Goal: Find specific page/section: Find specific page/section

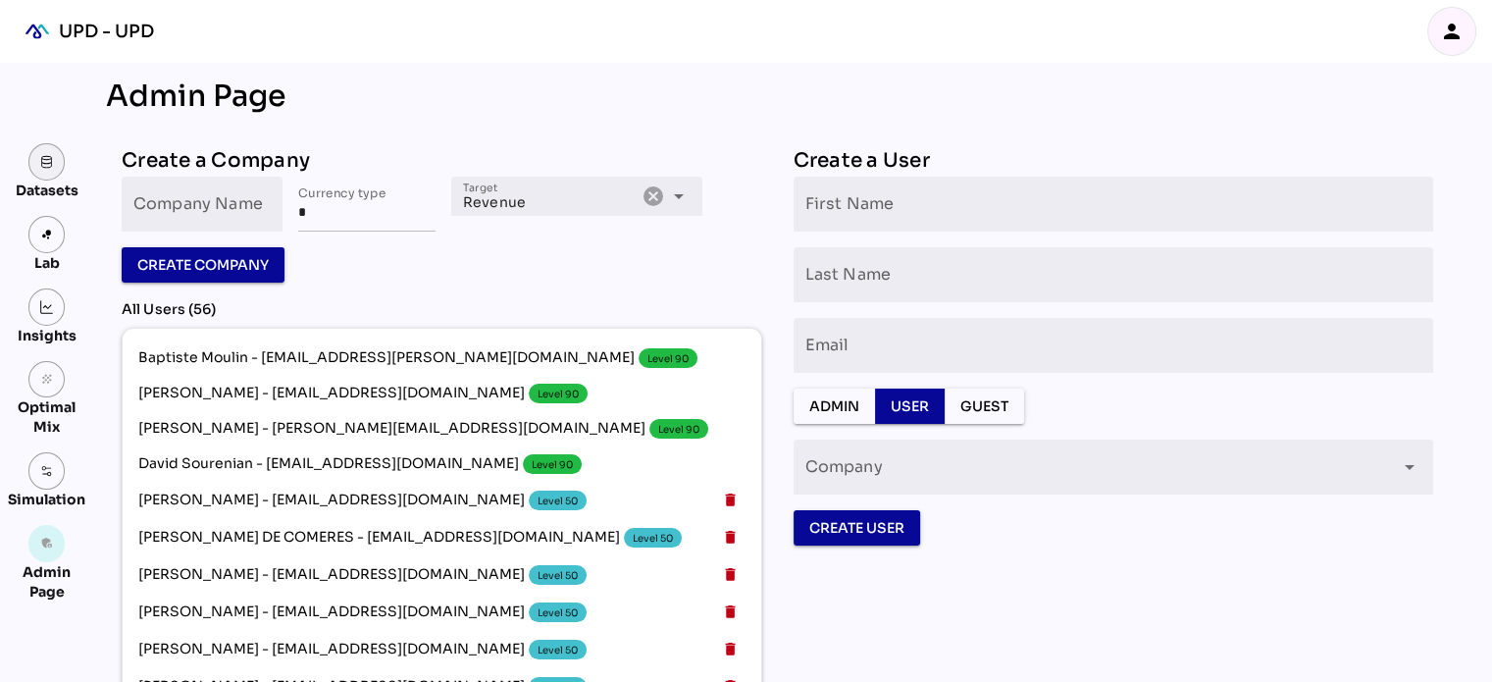
click at [58, 166] on link at bounding box center [46, 161] width 37 height 37
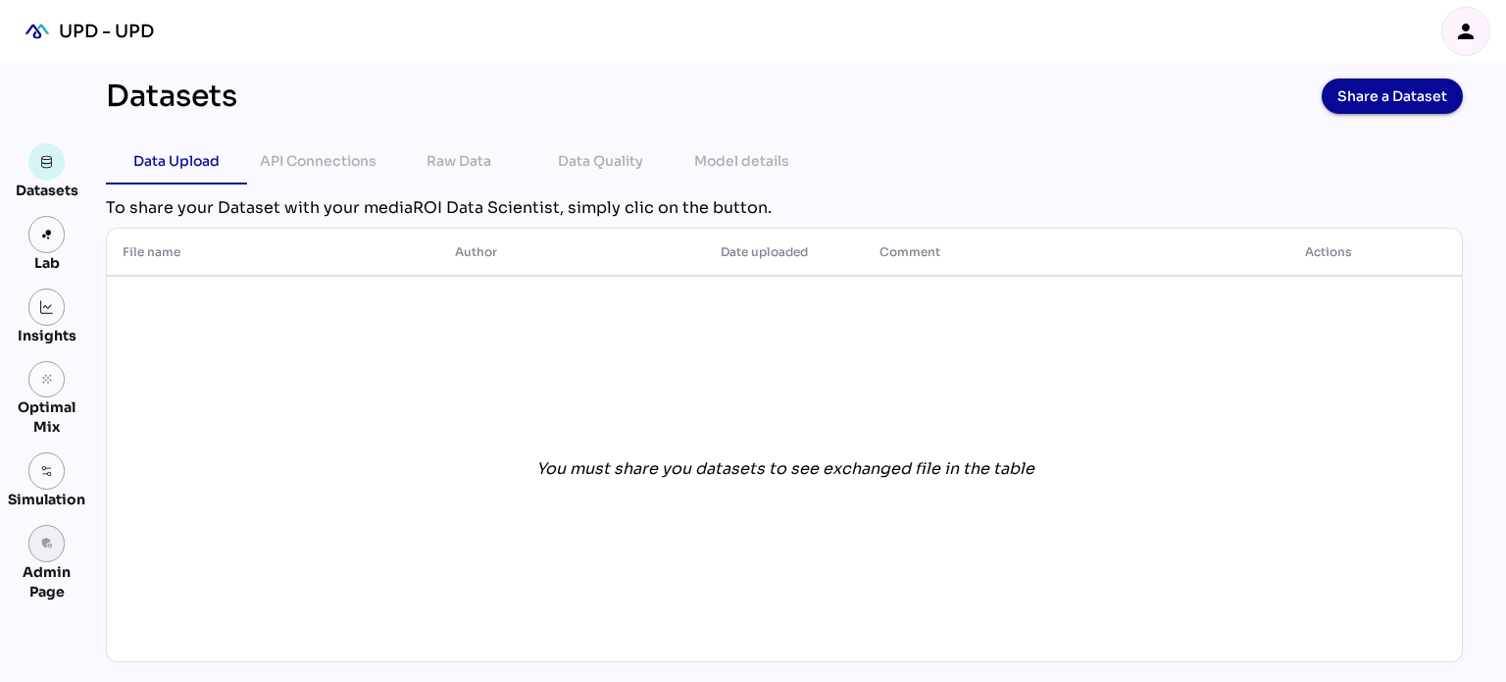
click at [47, 544] on icon "admin_panel_settings" at bounding box center [47, 543] width 14 height 14
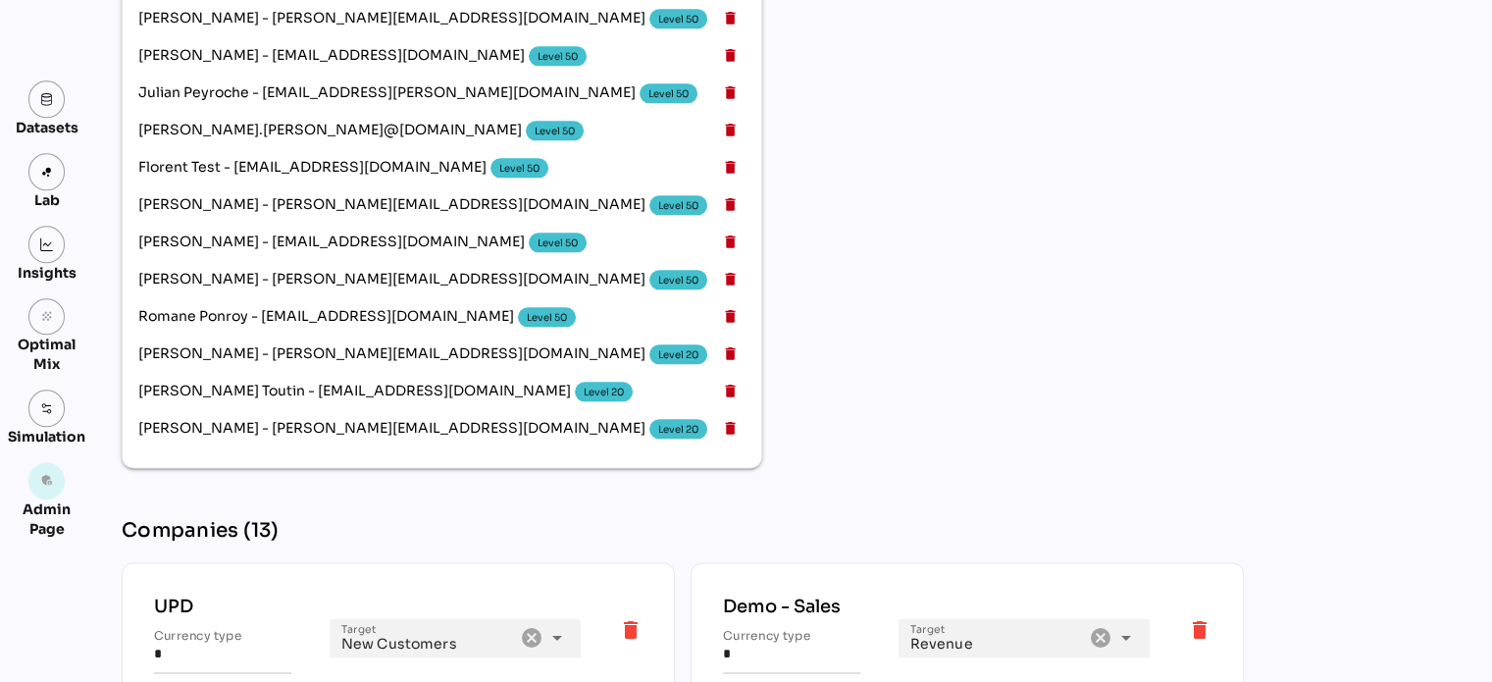
scroll to position [2377, 0]
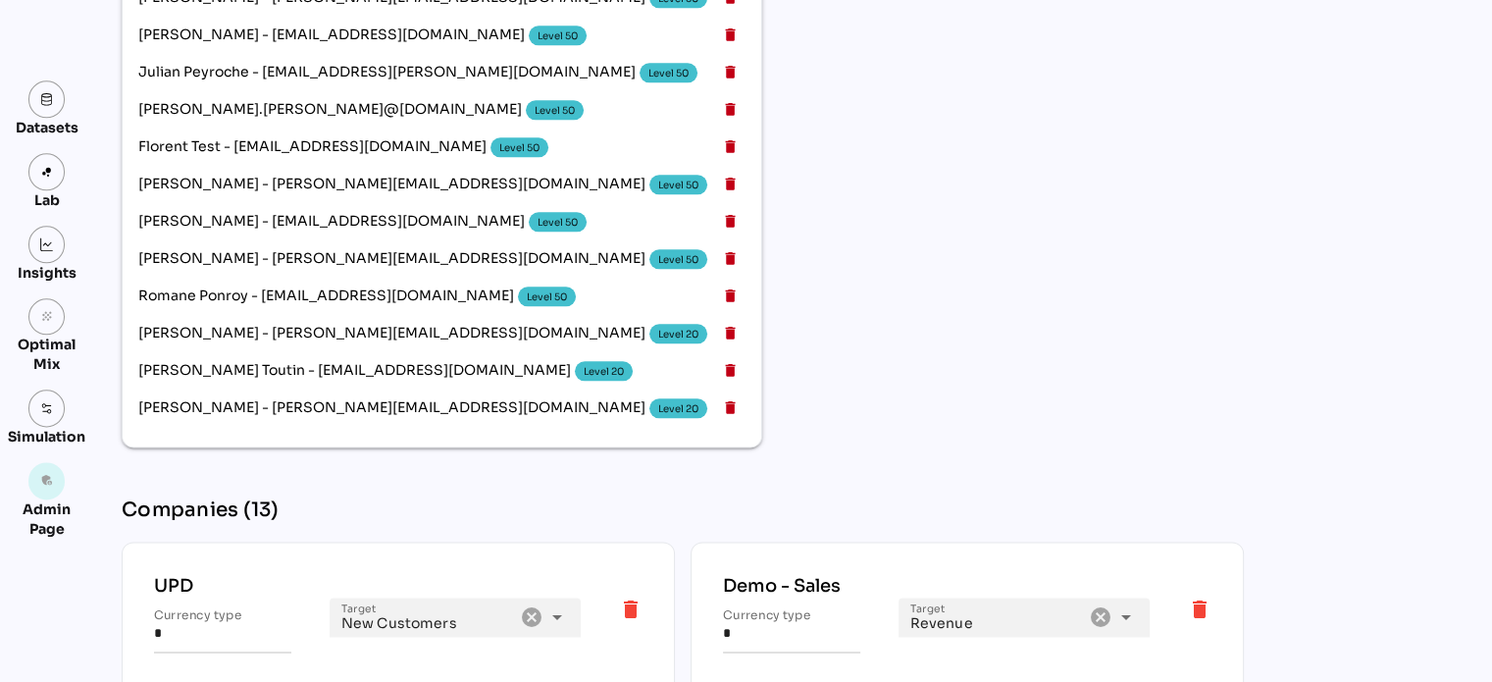
click at [623, 597] on icon "delete" at bounding box center [631, 609] width 24 height 24
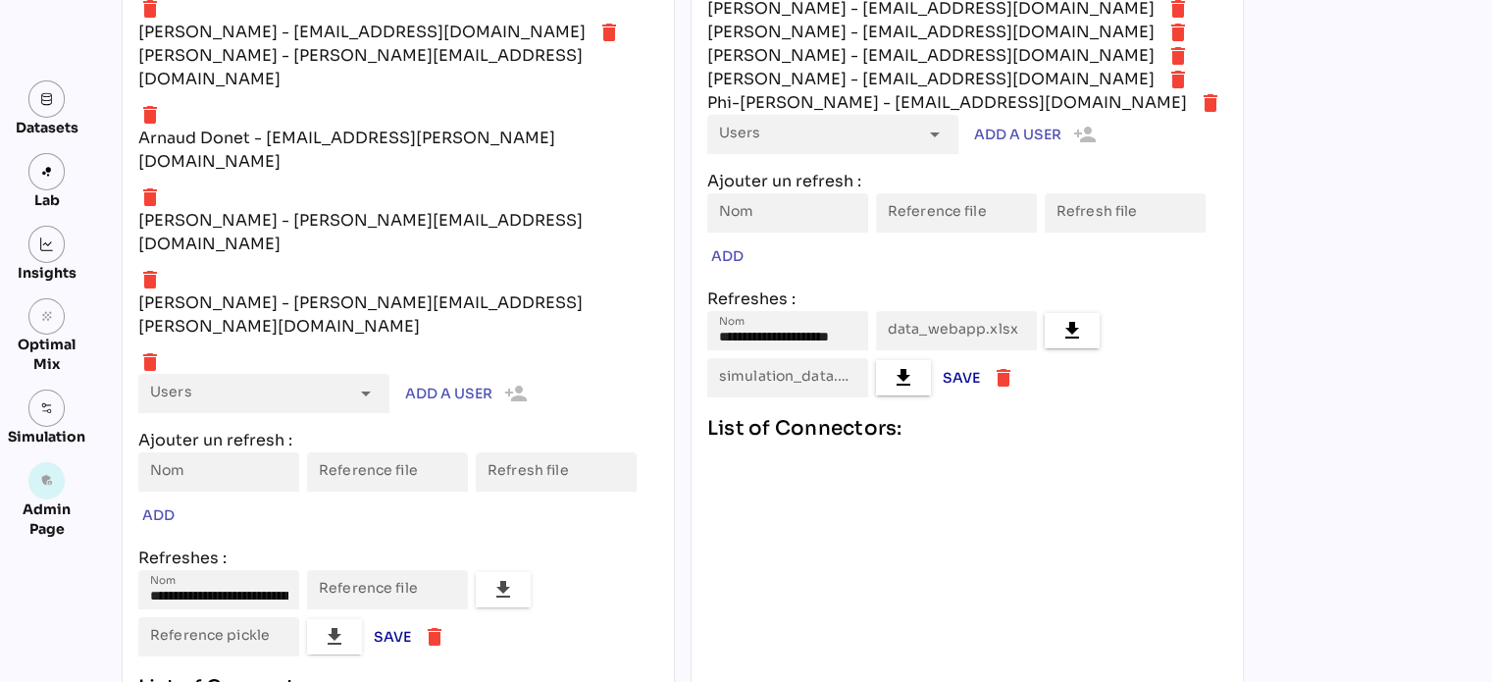
scroll to position [7059, 0]
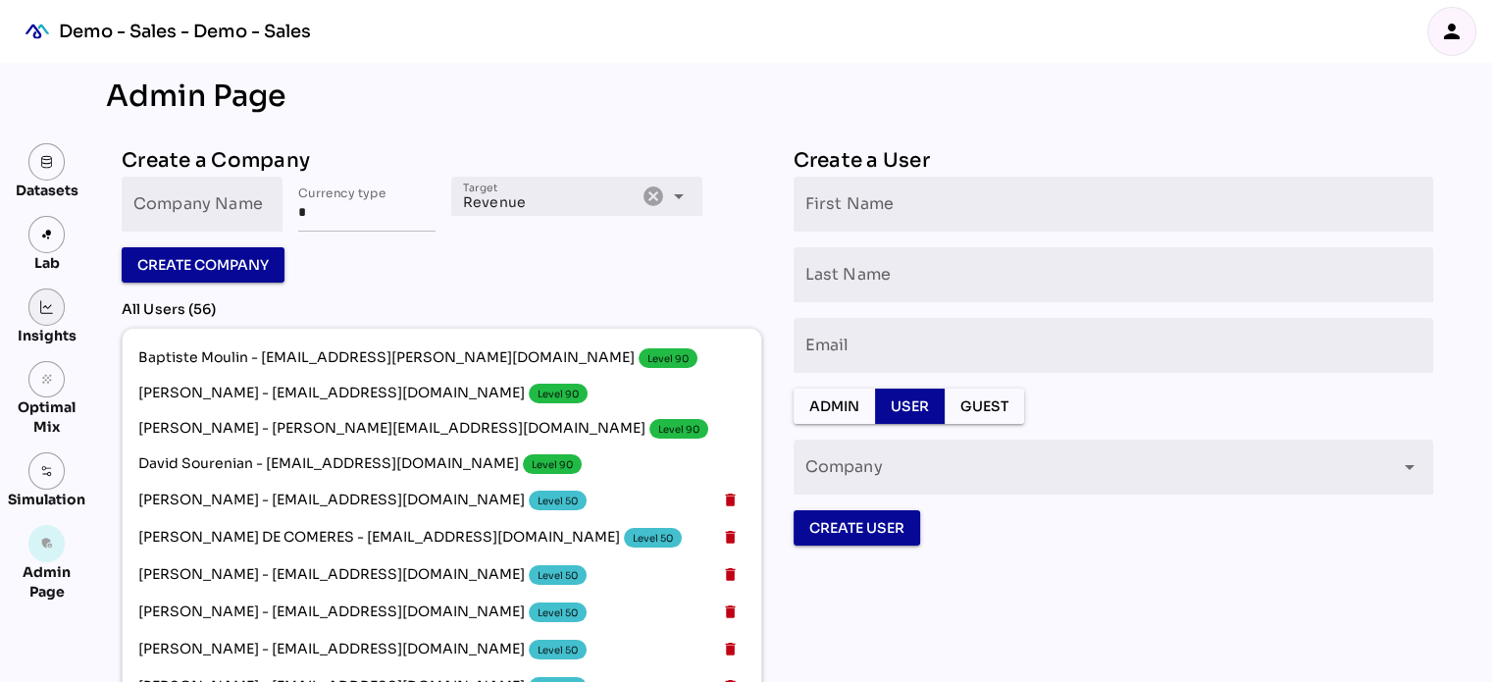
click at [53, 301] on link at bounding box center [46, 306] width 37 height 37
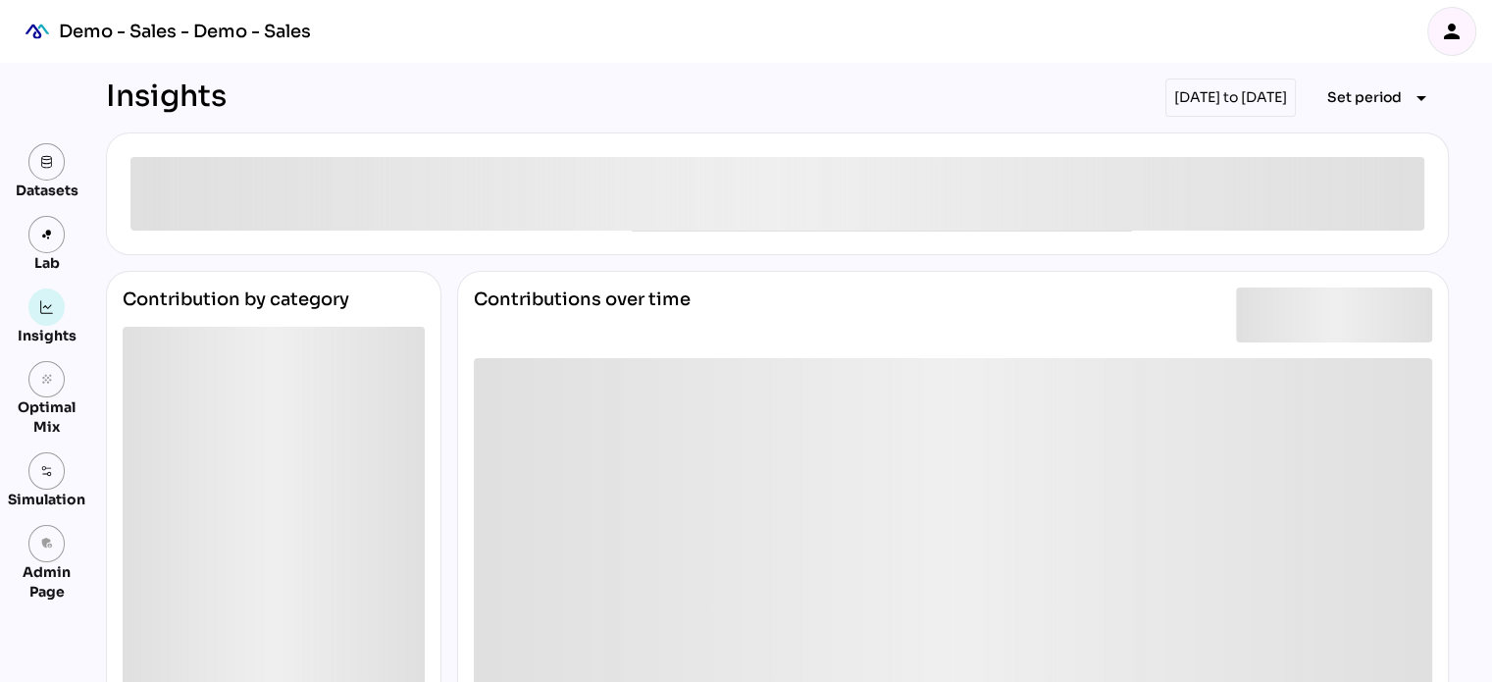
click at [1231, 95] on div "[DATE] to [DATE]" at bounding box center [1230, 97] width 130 height 38
click at [1177, 98] on div "[DATE] to [DATE]" at bounding box center [1230, 97] width 130 height 38
click at [1358, 98] on span "Set period" at bounding box center [1364, 97] width 75 height 24
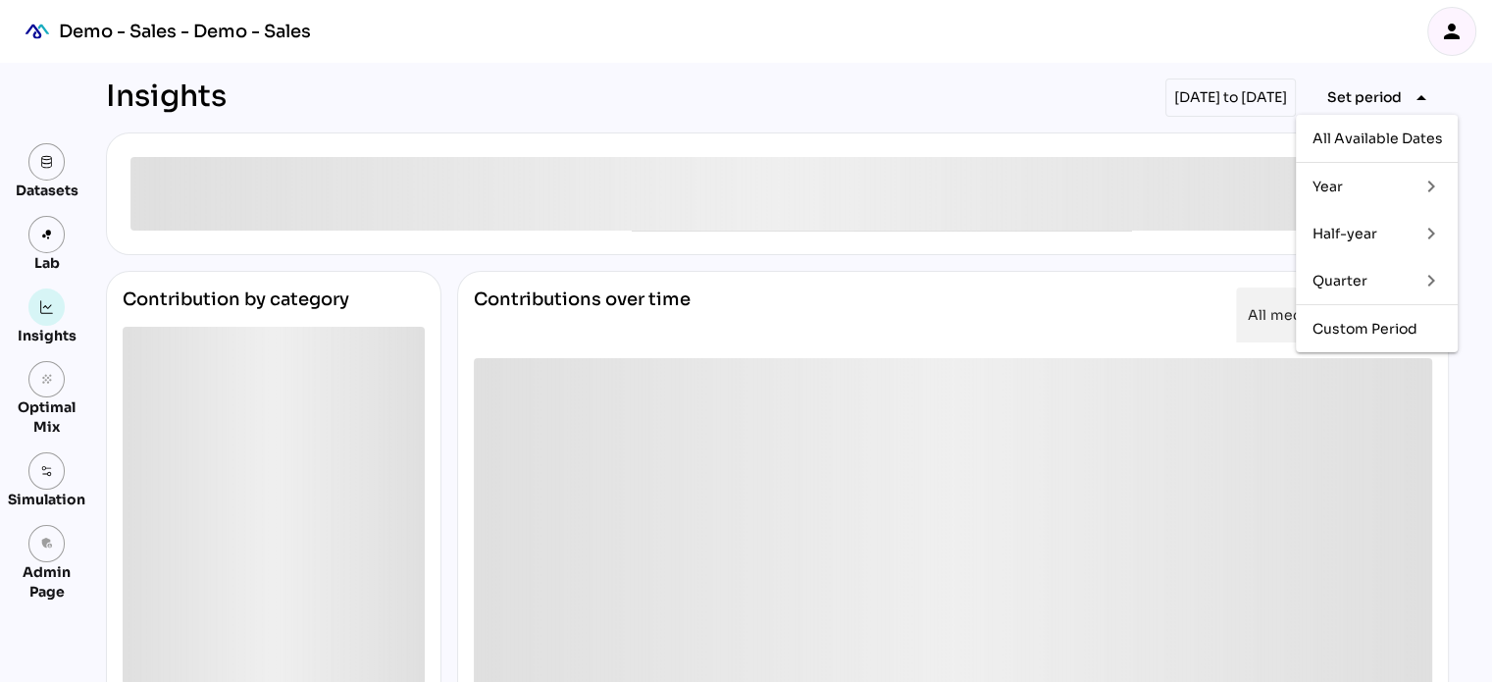
click at [1333, 273] on div "Quarter" at bounding box center [1356, 281] width 91 height 17
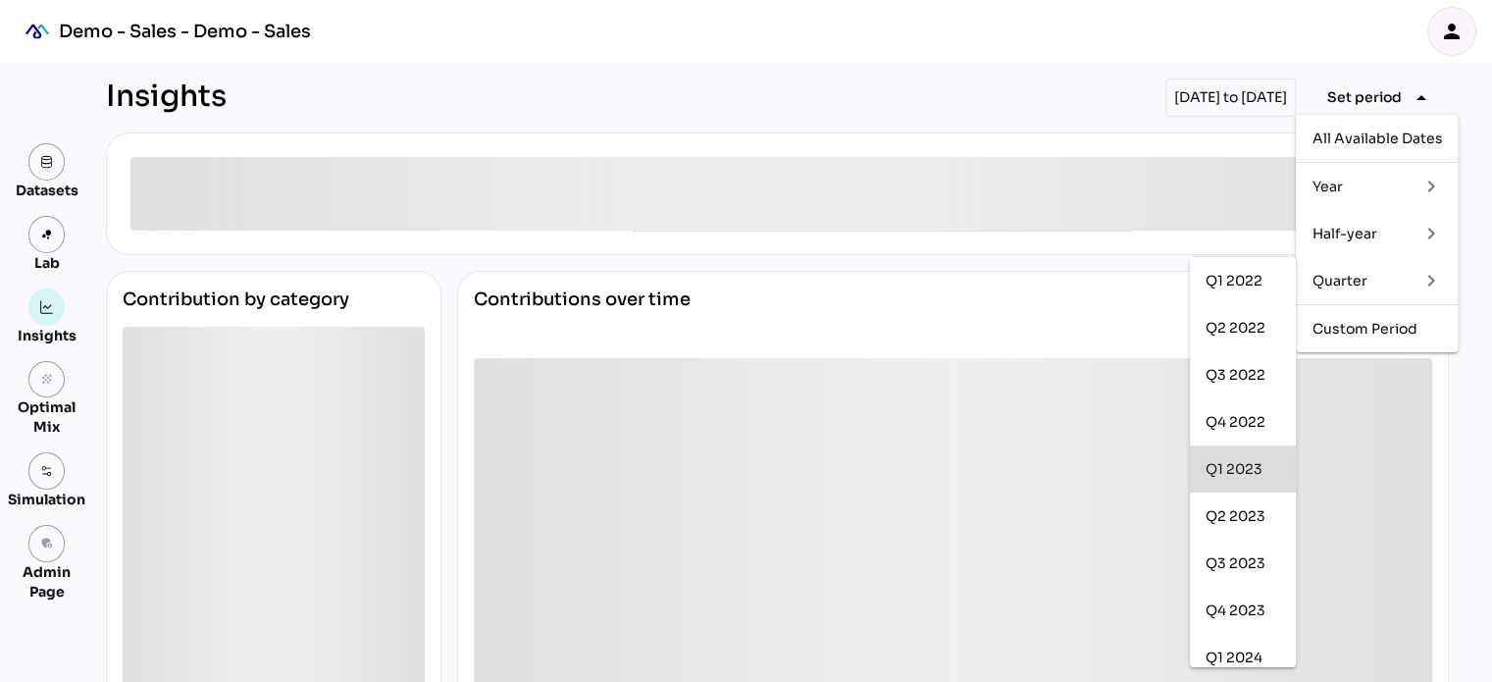
click at [1235, 466] on div "Q1 2023" at bounding box center [1242, 469] width 75 height 17
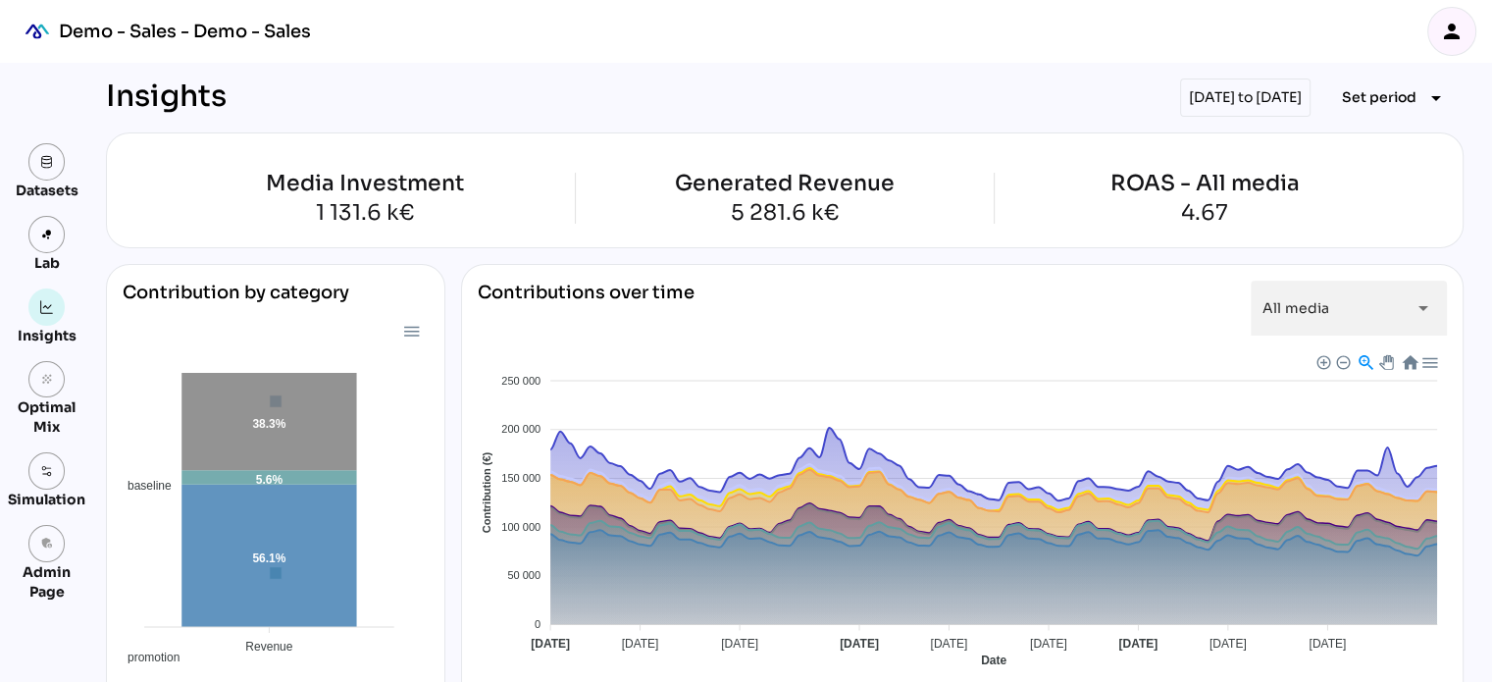
click at [1458, 28] on icon "person" at bounding box center [1452, 32] width 24 height 24
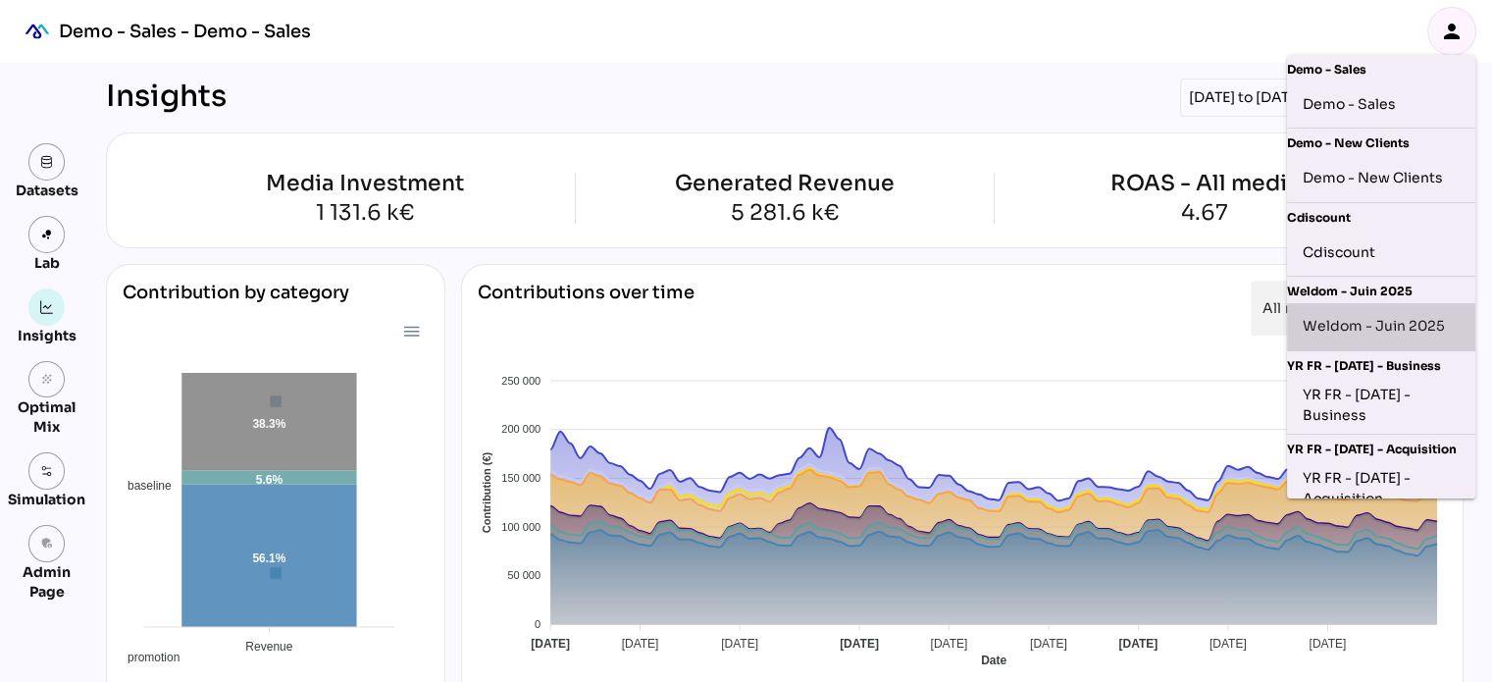
click at [1381, 320] on div "Weldom - Juin 2025" at bounding box center [1380, 326] width 157 height 31
